Goal: Check status: Check status

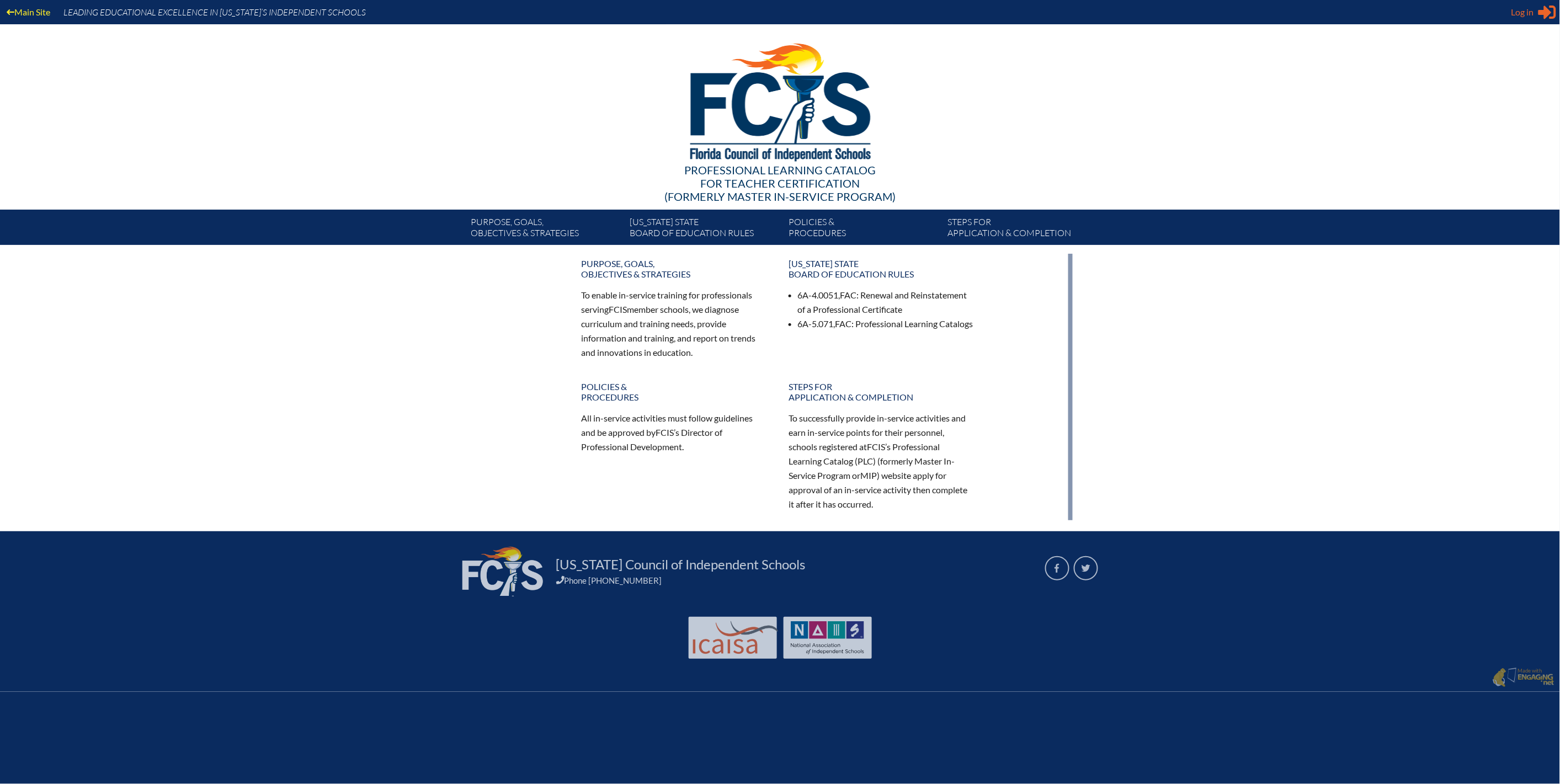
type input "[EMAIL_ADDRESS][DOMAIN_NAME]"
click at [1512, 13] on span "Log in" at bounding box center [1522, 12] width 22 height 13
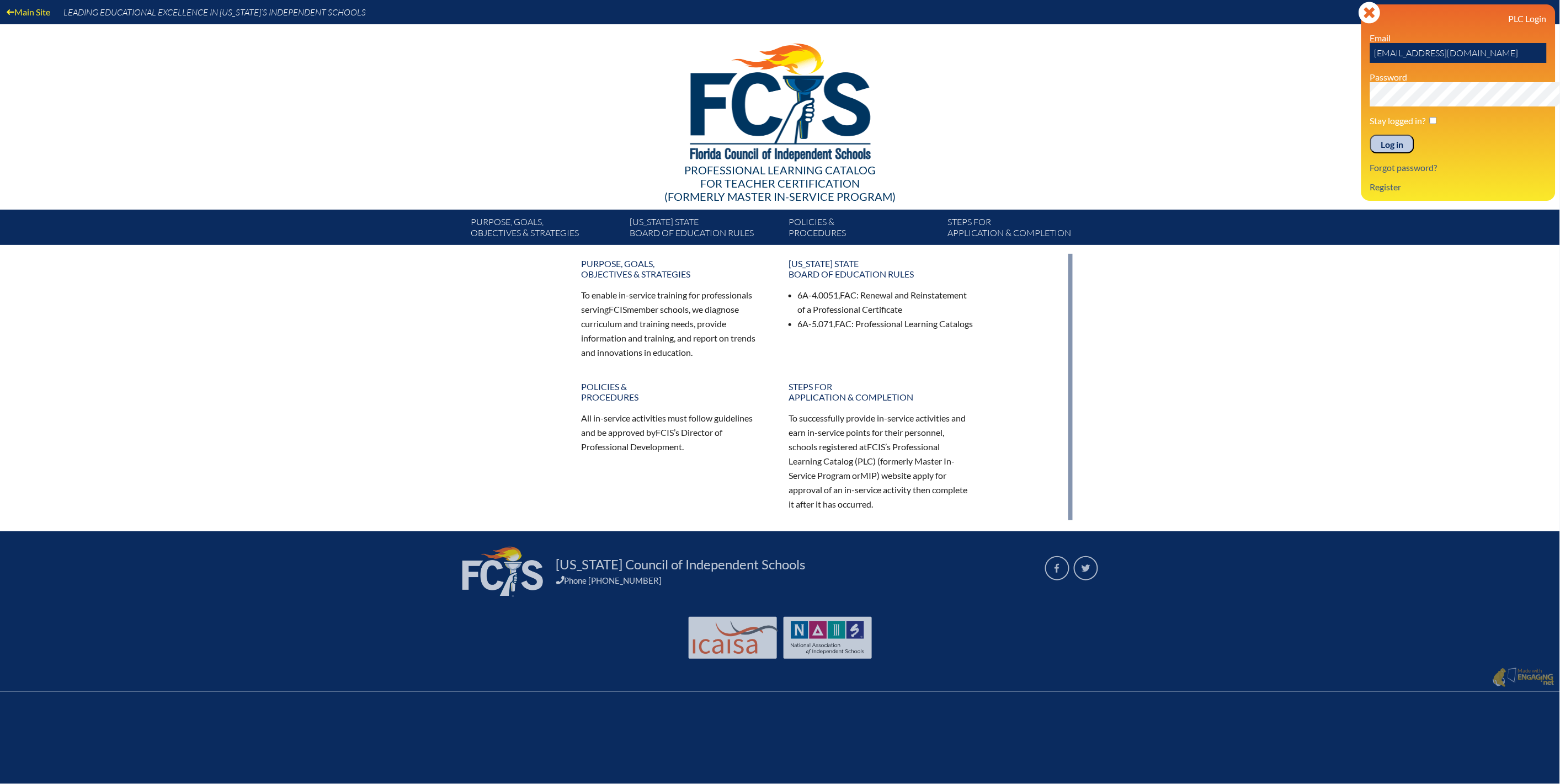
click at [1370, 153] on input "Log in" at bounding box center [1392, 143] width 44 height 19
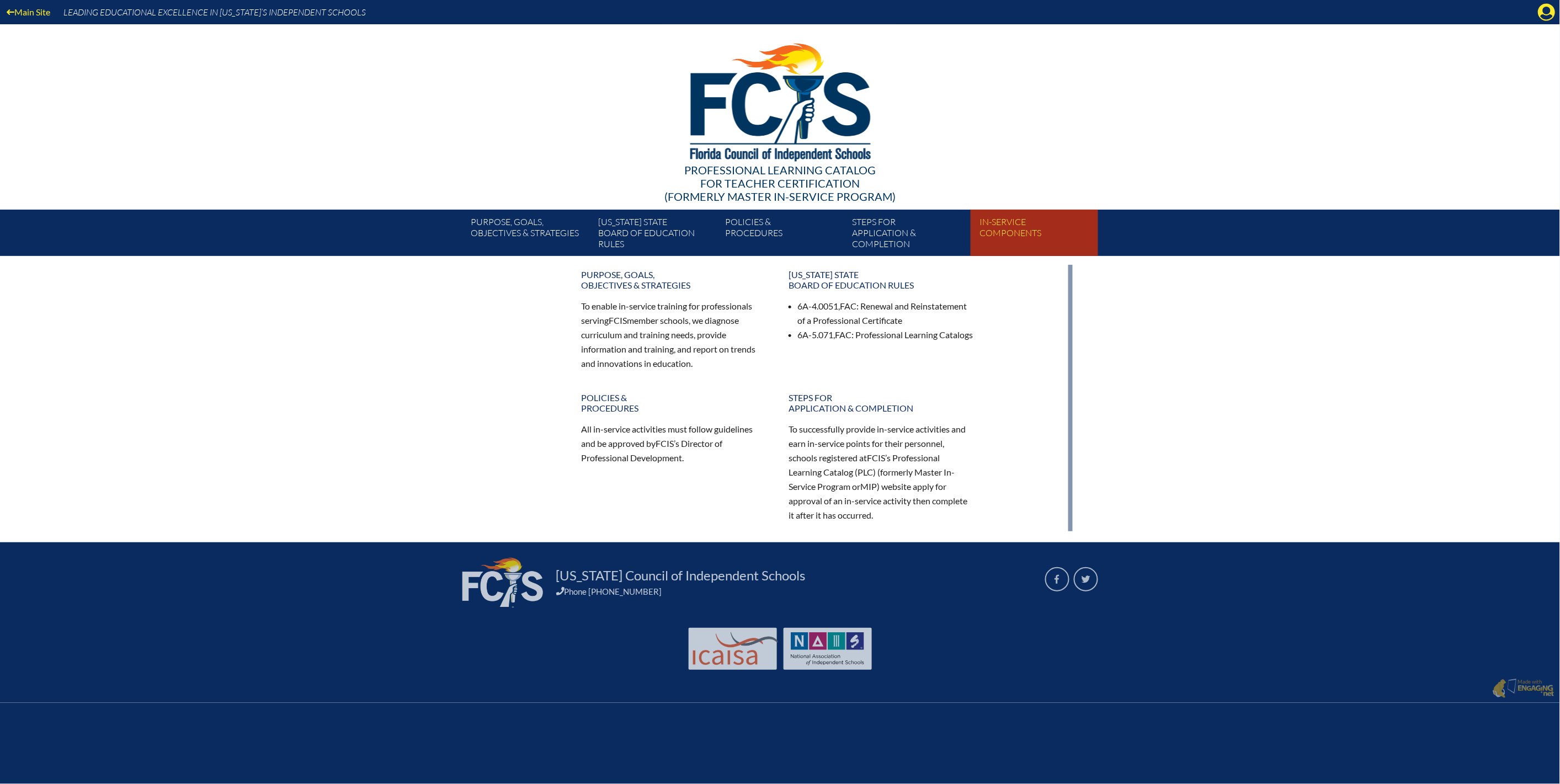
click at [1047, 256] on link "In-service components" at bounding box center [1039, 235] width 127 height 42
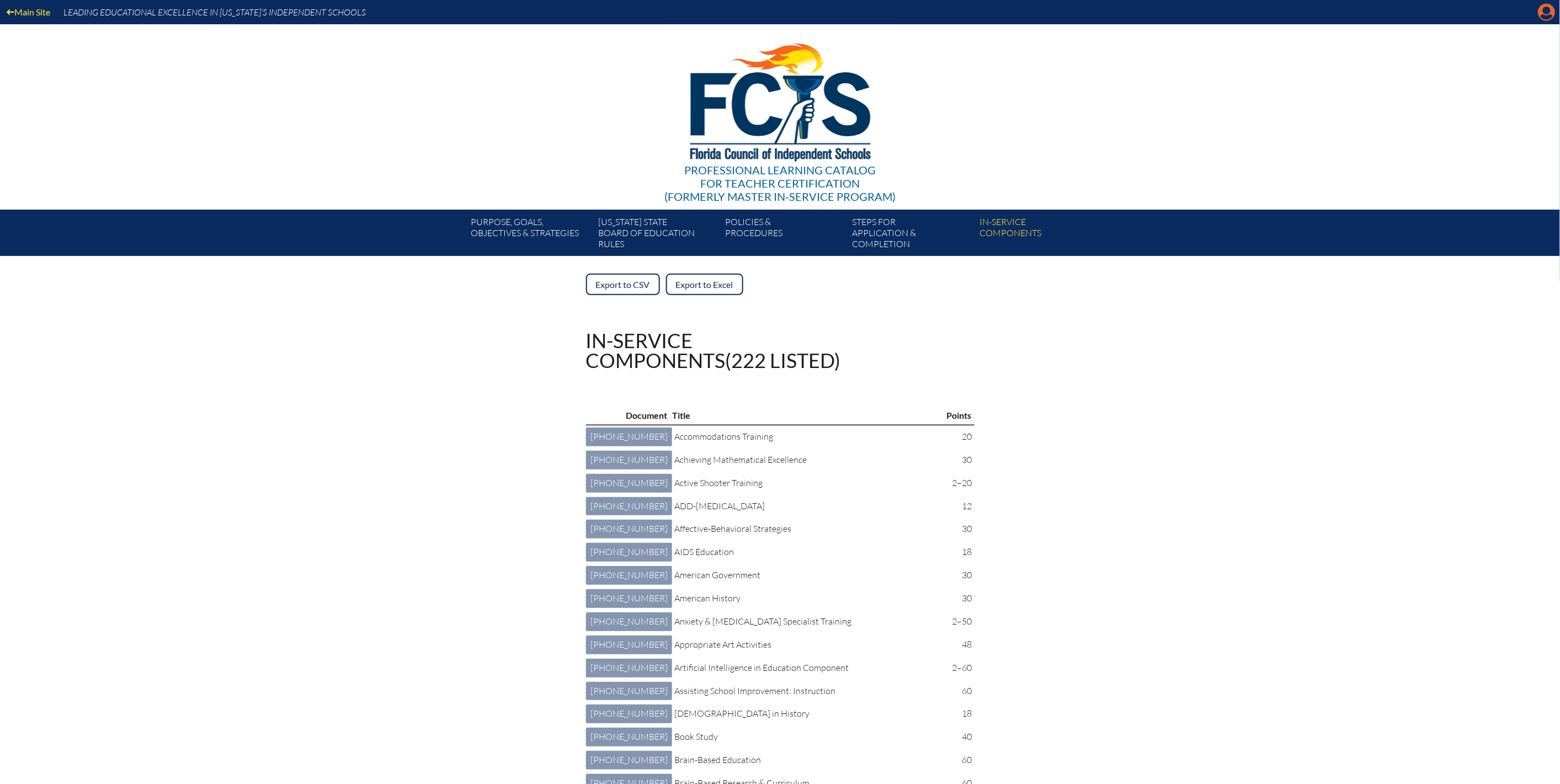
click at [1539, 18] on icon "Manage account" at bounding box center [1547, 12] width 18 height 18
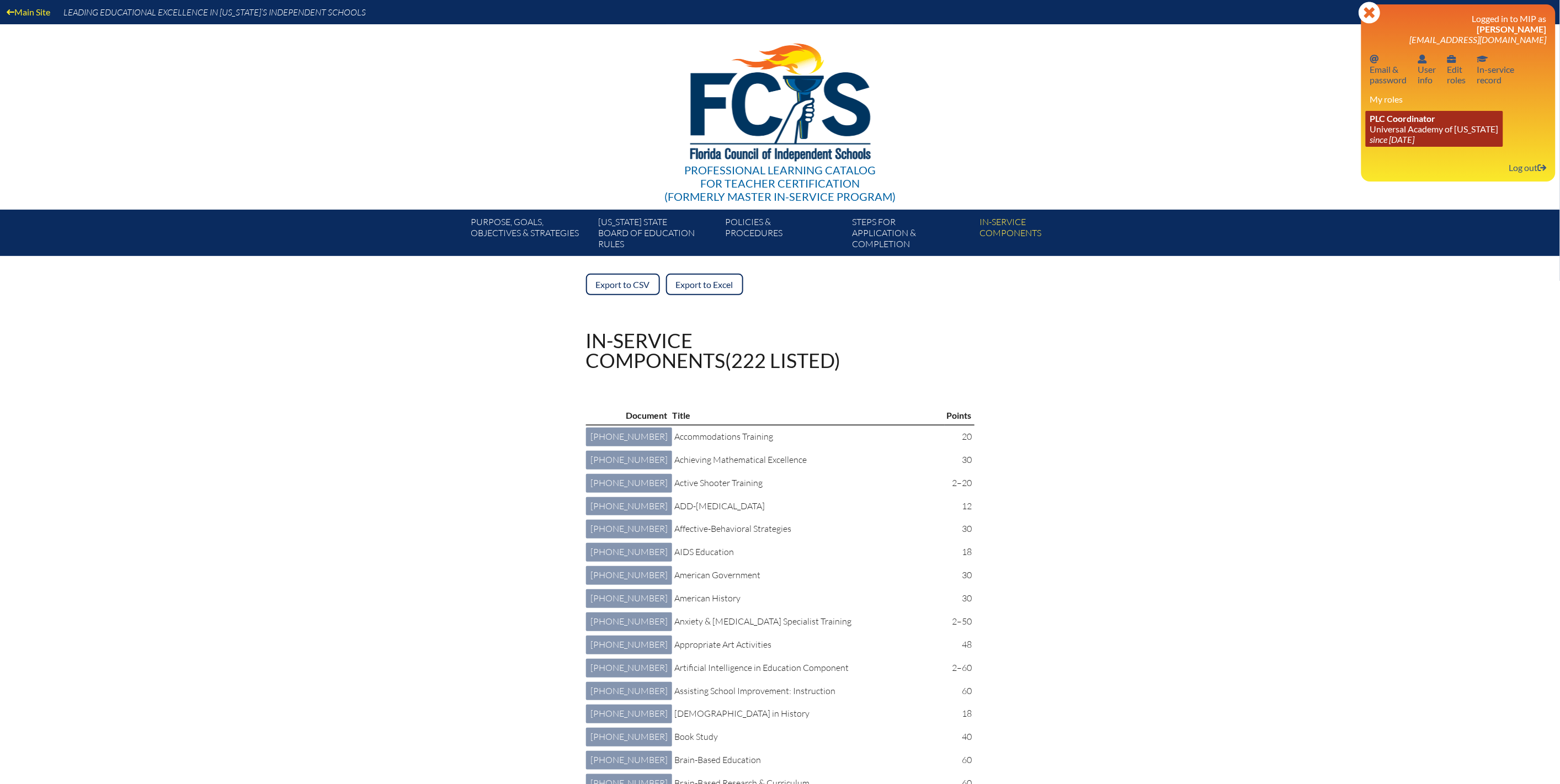
click at [1370, 145] on icon "since [DATE]" at bounding box center [1393, 139] width 45 height 10
click at [1370, 124] on span "PLC Coordinator" at bounding box center [1403, 118] width 65 height 10
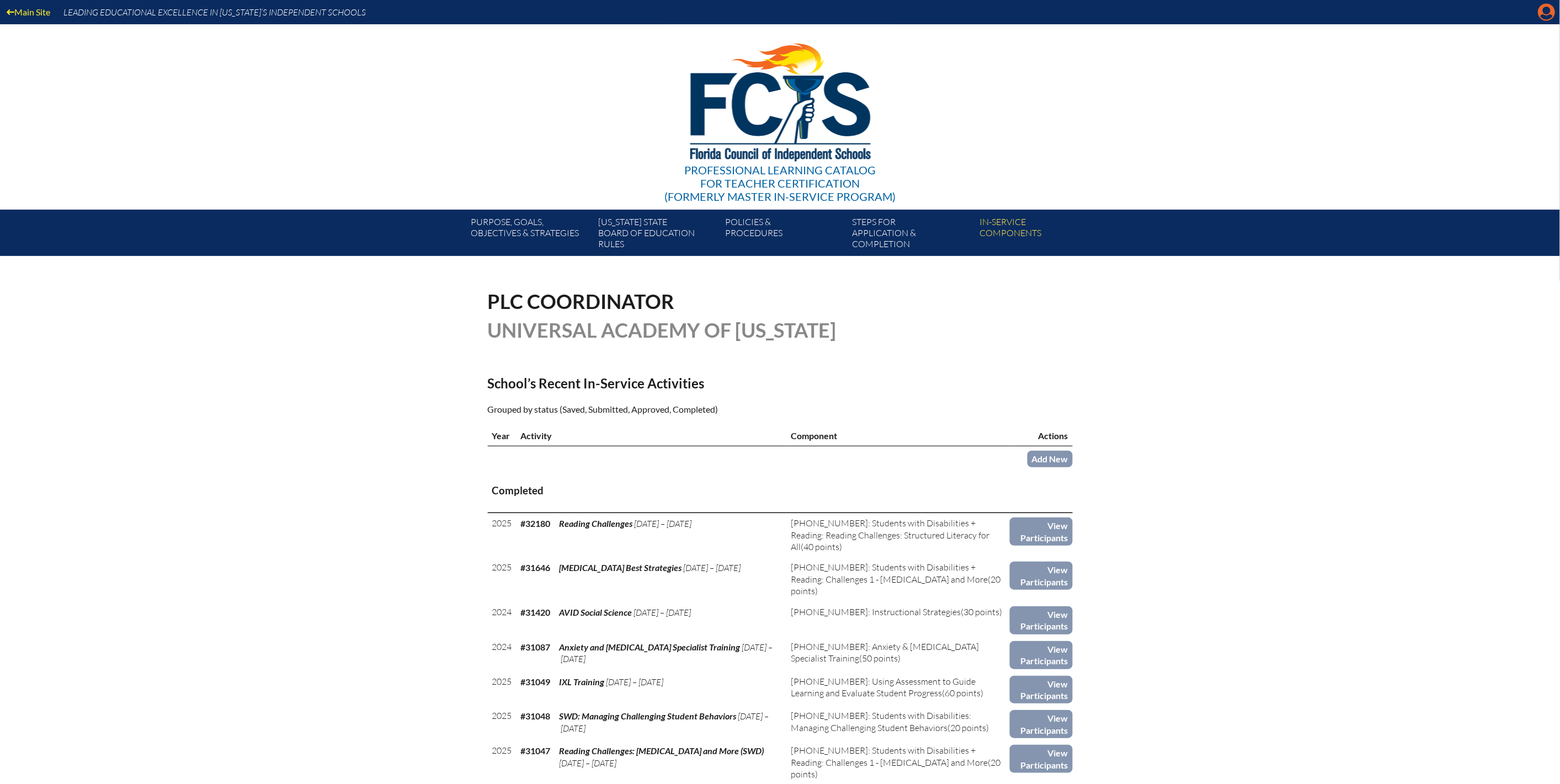
click at [1538, 21] on icon "Manage account" at bounding box center [1547, 12] width 18 height 18
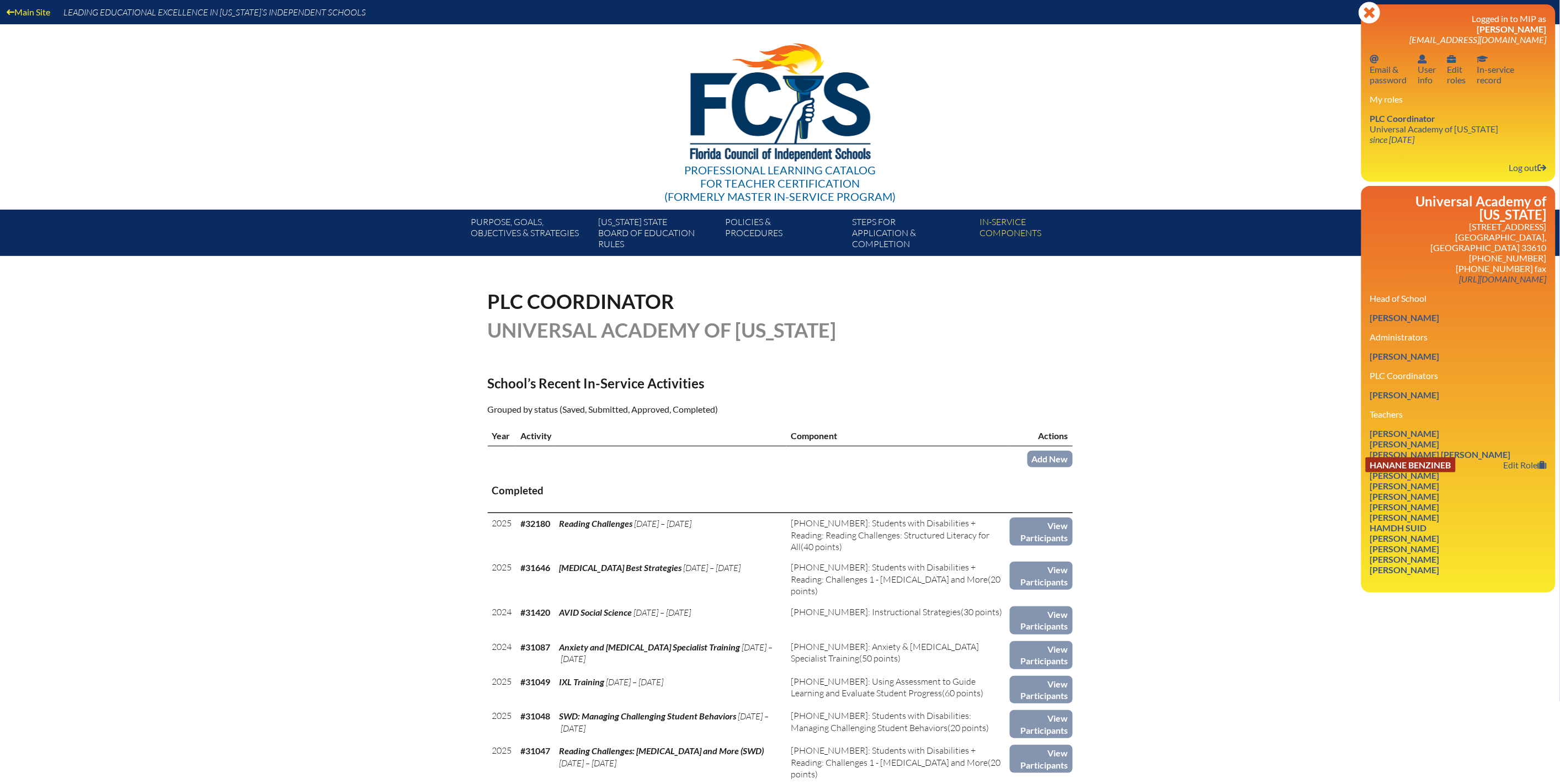
click at [1366, 472] on link "Hanane Benzineb" at bounding box center [1410, 464] width 90 height 15
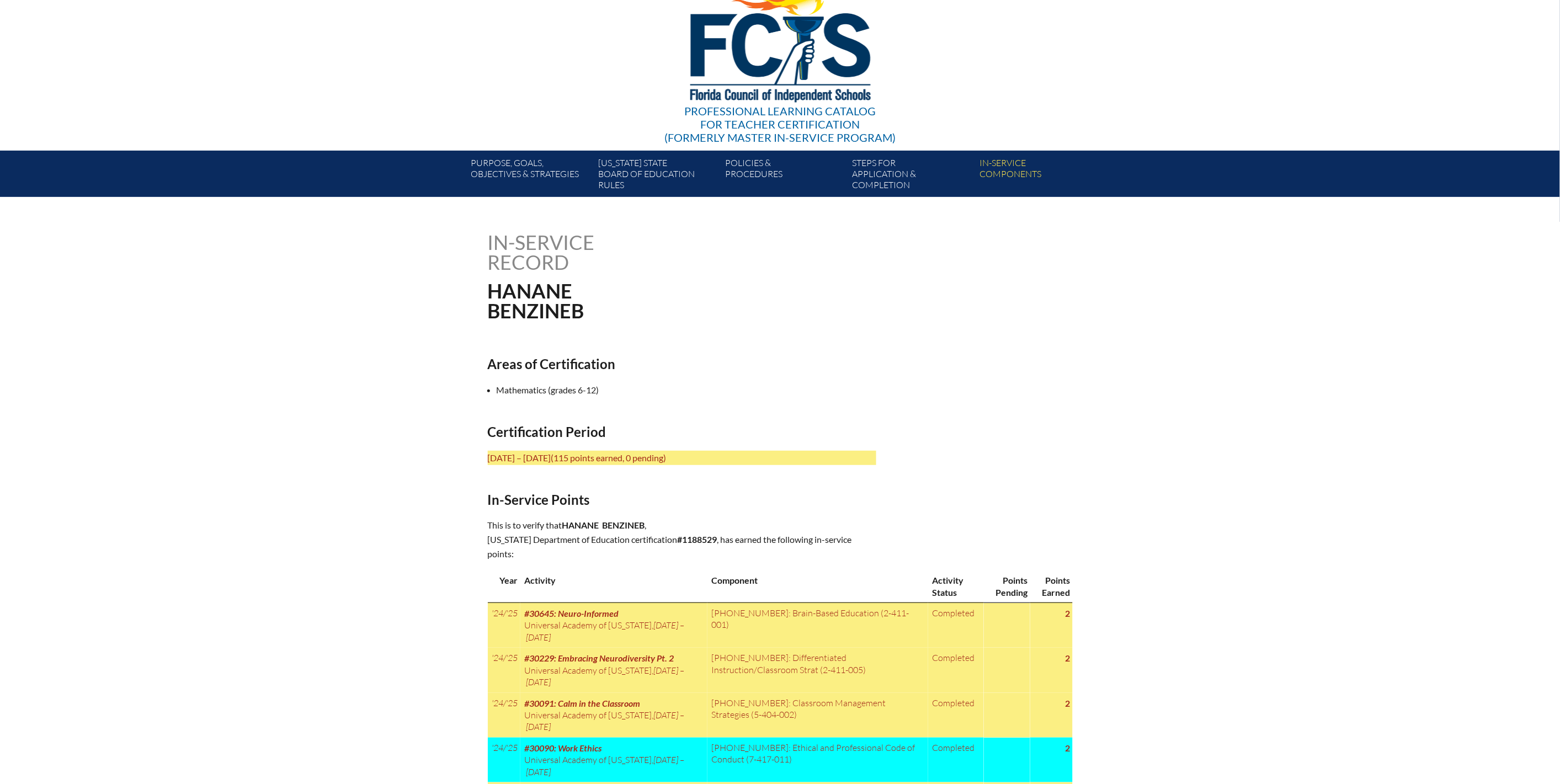
scroll to position [59, 0]
drag, startPoint x: 534, startPoint y: 548, endPoint x: 552, endPoint y: 554, distance: 19.0
click at [552, 464] on p "July 1, 2022 – June 30, 2027 (115 points earned, 0 pending)" at bounding box center [682, 458] width 388 height 15
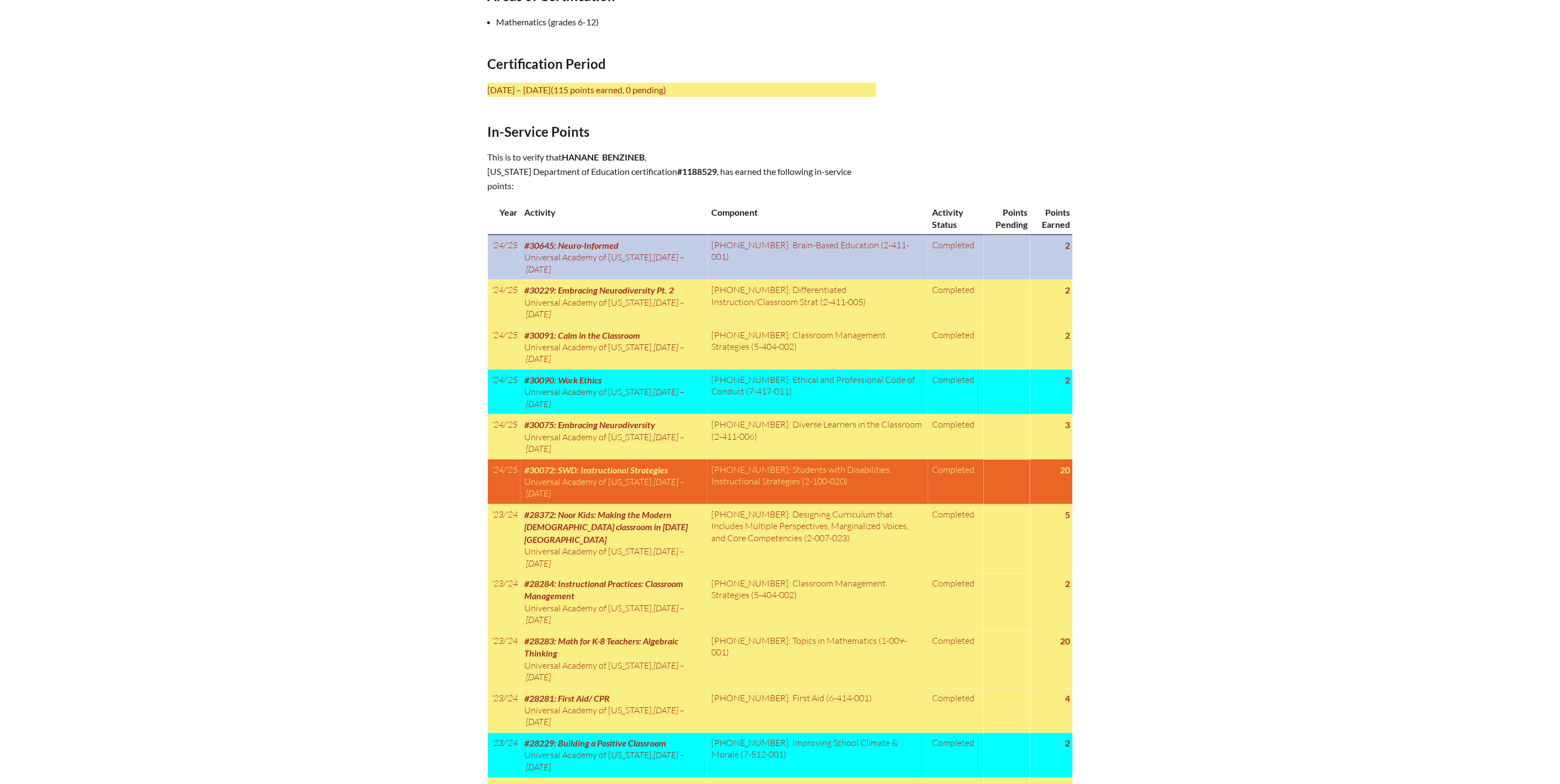
scroll to position [427, 0]
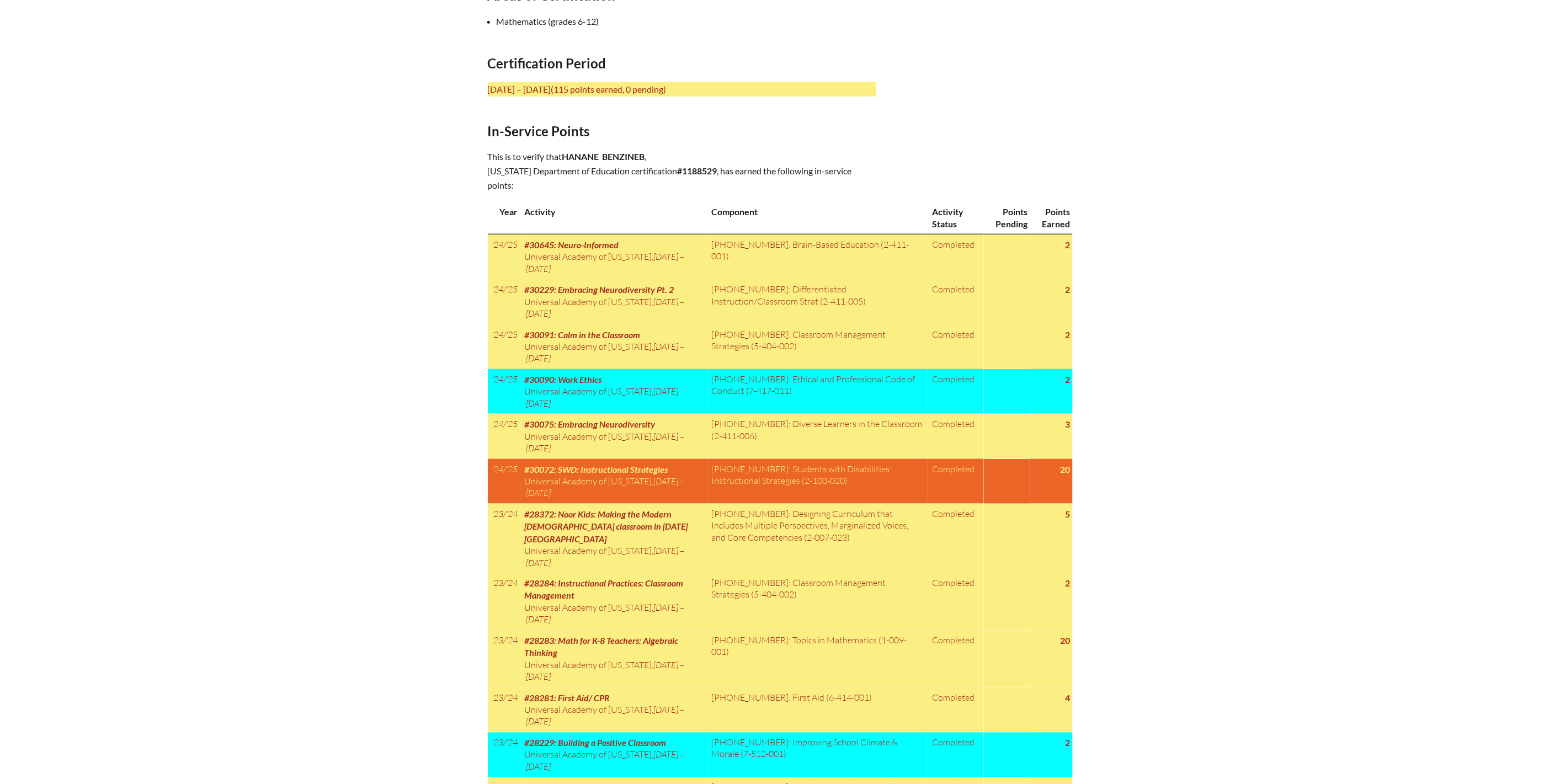
drag, startPoint x: 644, startPoint y: 180, endPoint x: 552, endPoint y: 179, distance: 92.0
click at [552, 96] on p "July 1, 2022 – June 30, 2027 (115 points earned, 0 pending)" at bounding box center [682, 90] width 388 height 15
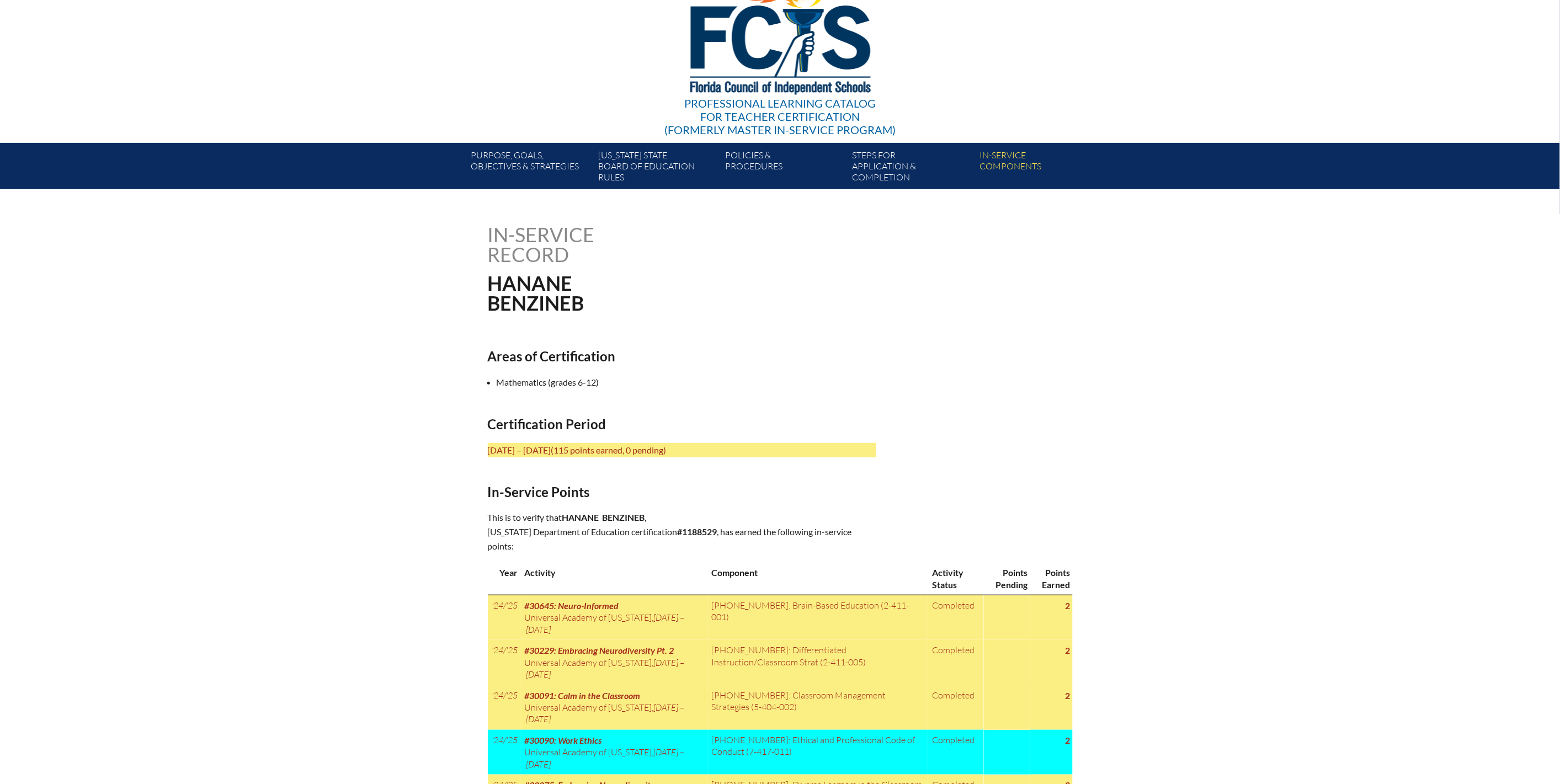
scroll to position [0, 0]
